Goal: Navigation & Orientation: Find specific page/section

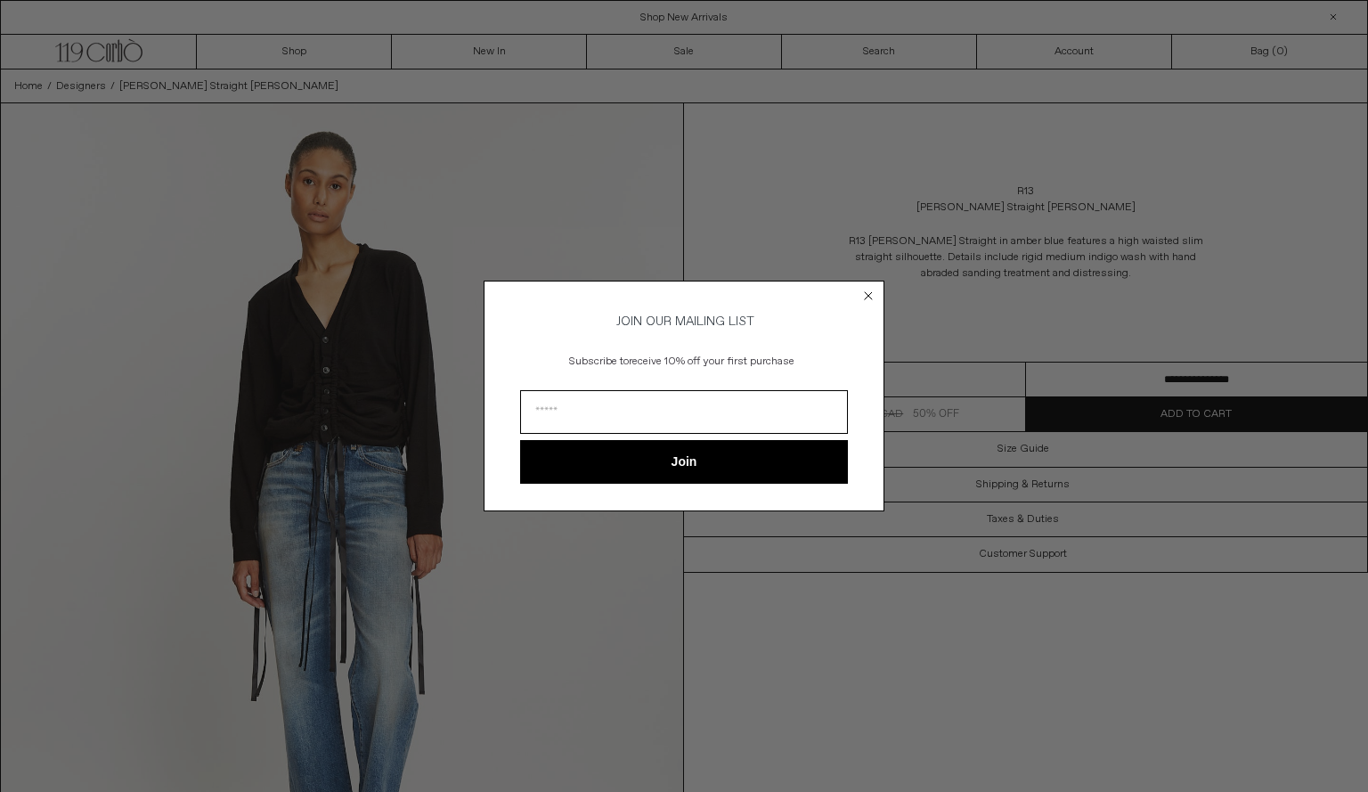
click at [868, 288] on circle "Close dialog" at bounding box center [868, 296] width 17 height 17
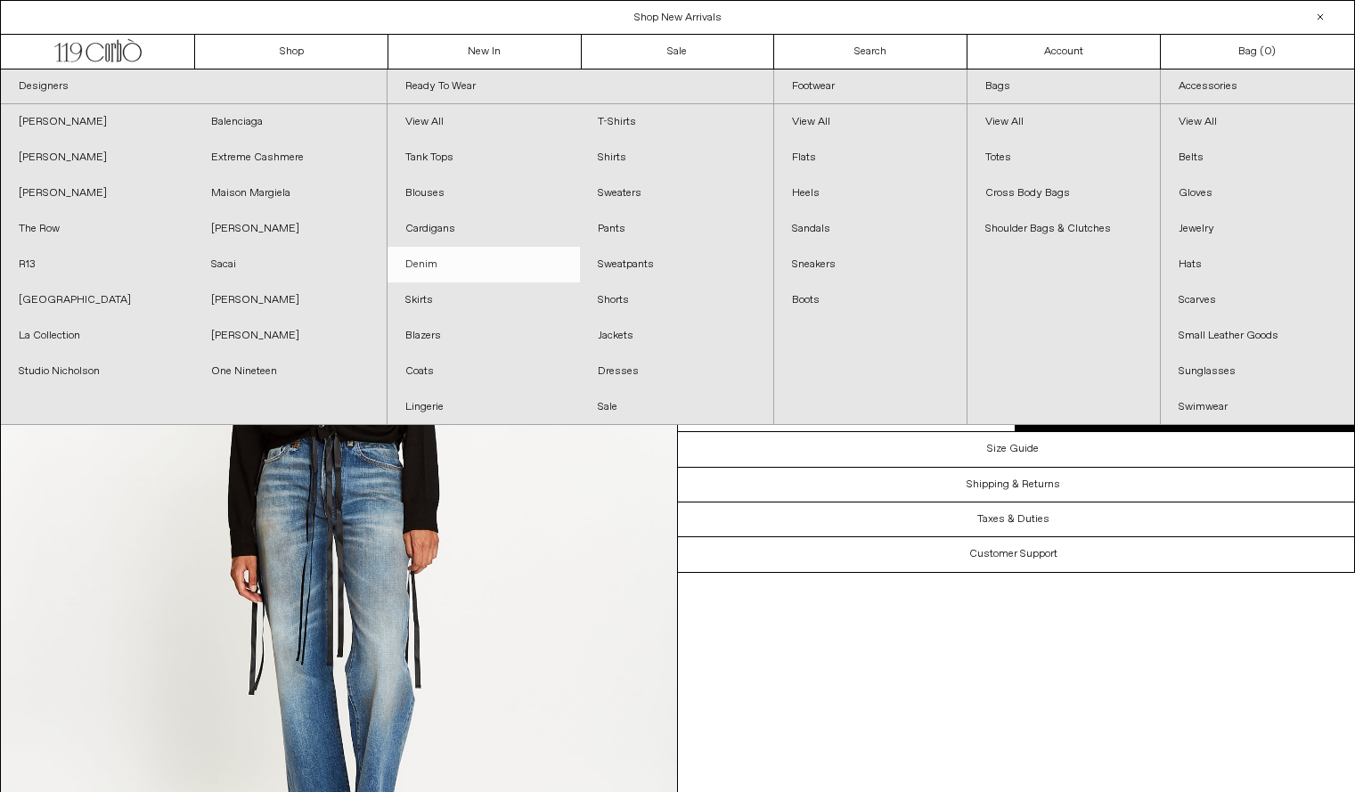
click at [423, 257] on link "Denim" at bounding box center [483, 265] width 192 height 36
